Goal: Information Seeking & Learning: Learn about a topic

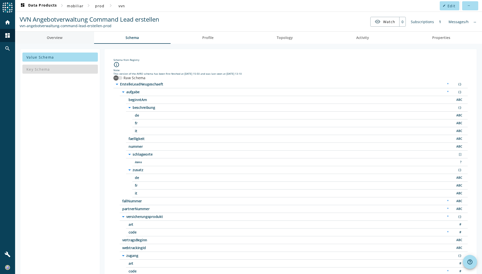
click at [57, 40] on span "Overview" at bounding box center [55, 38] width 16 height 12
